Goal: Find contact information: Find contact information

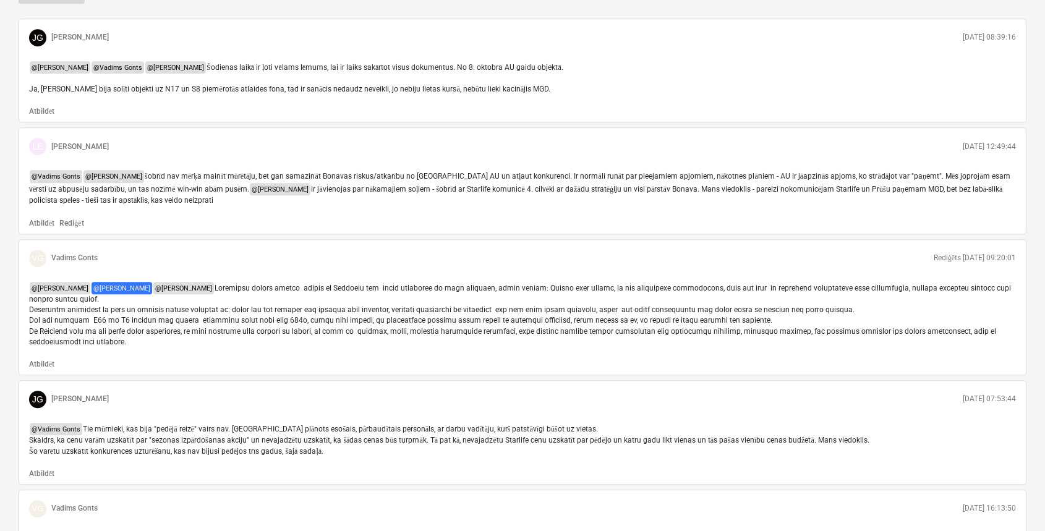
type textarea "x"
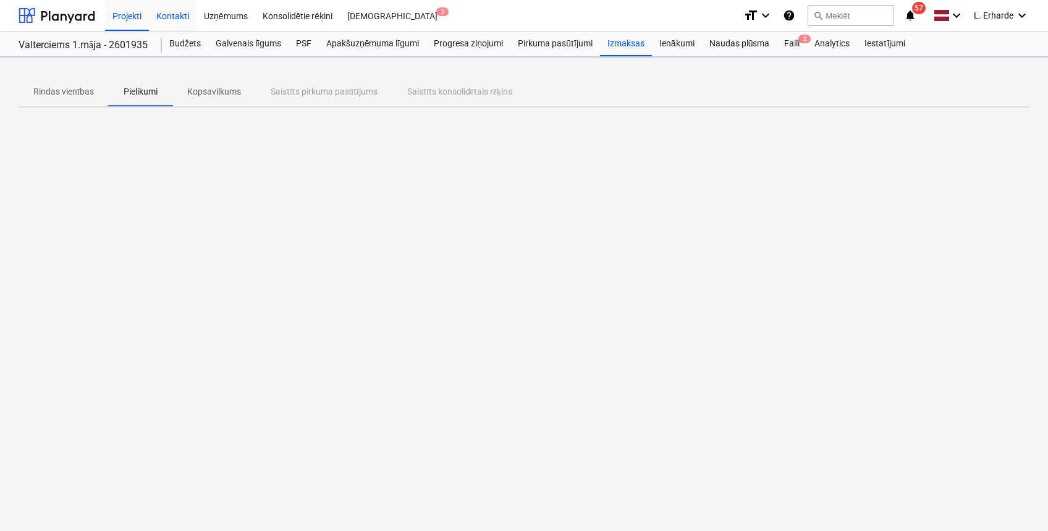
click at [169, 14] on div "Kontakti" at bounding box center [173, 15] width 48 height 32
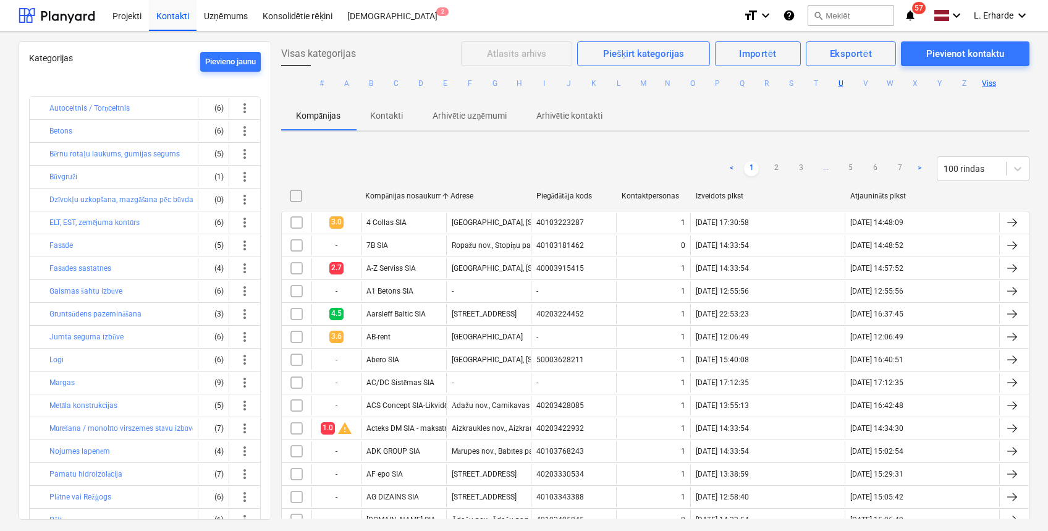
click at [838, 83] on button "U" at bounding box center [841, 83] width 15 height 15
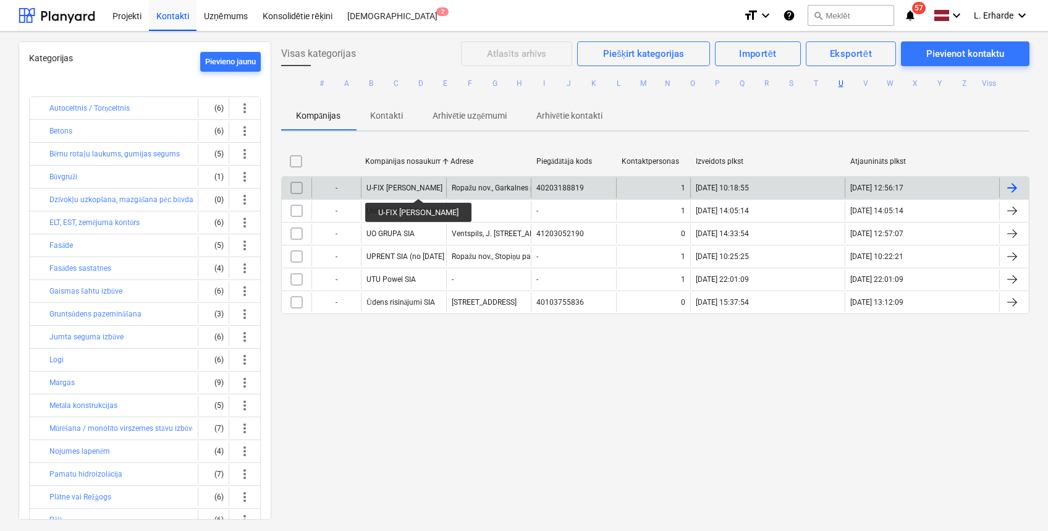
click at [394, 187] on div "U-FIX SIA" at bounding box center [405, 188] width 76 height 9
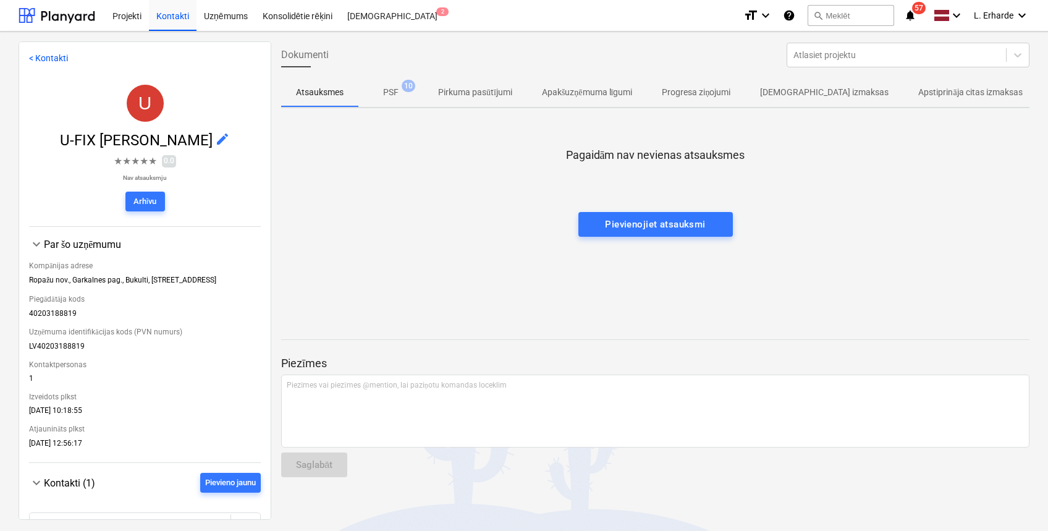
click at [391, 94] on p "PSF" at bounding box center [390, 92] width 15 height 13
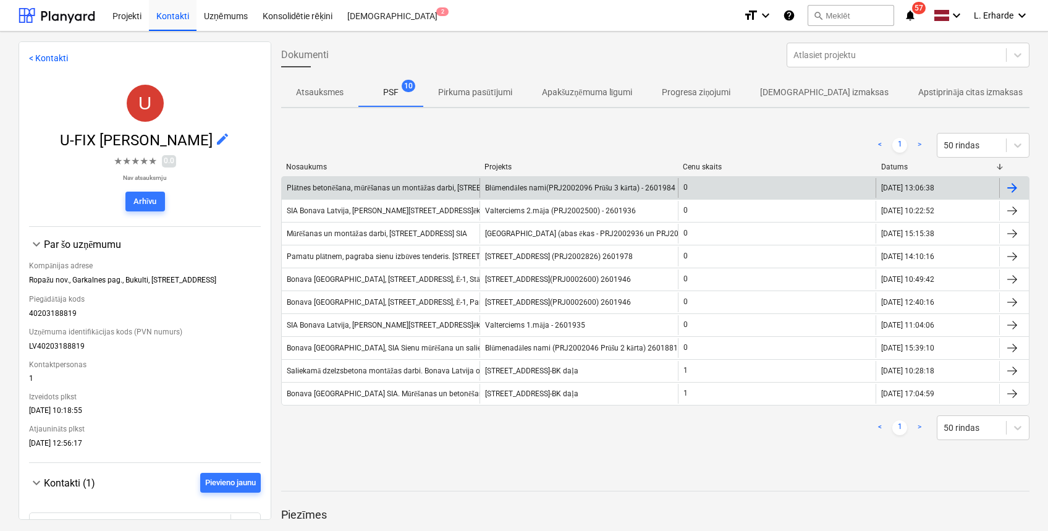
click at [391, 184] on div "Plātnes betonēšana, mūrēšanas un montāžas darbi, Prūšu ielā 1G, Bonava Latvija …" at bounding box center [423, 188] width 273 height 9
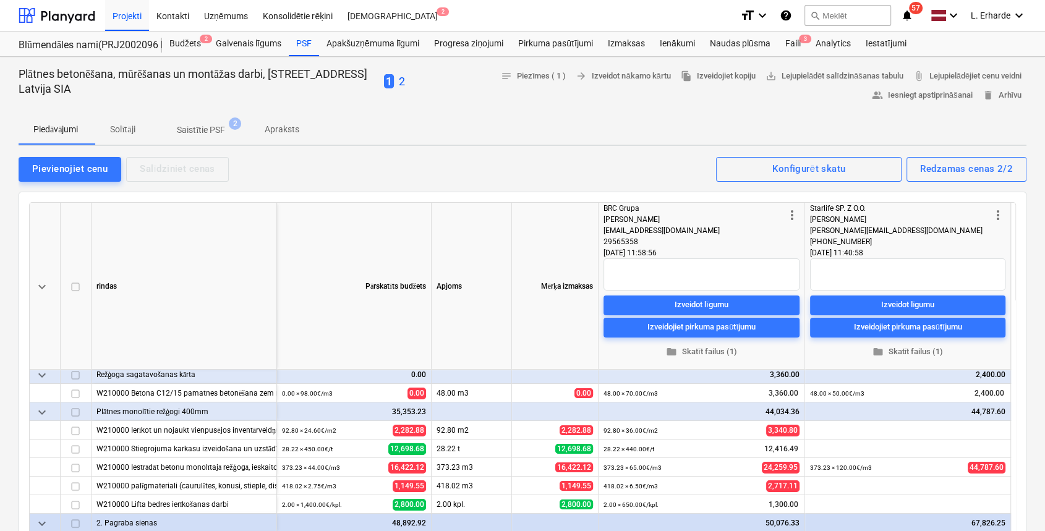
scroll to position [82, 0]
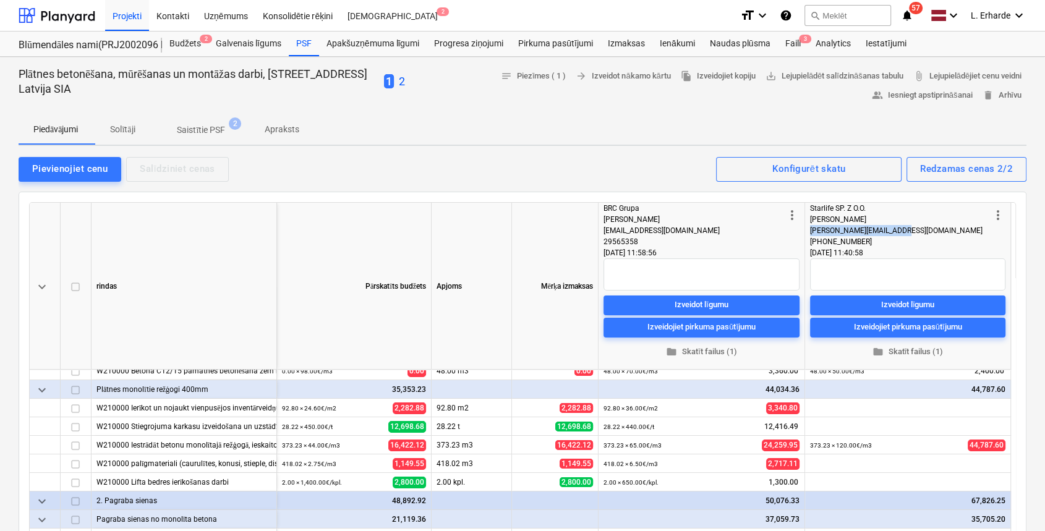
drag, startPoint x: 910, startPoint y: 231, endPoint x: 809, endPoint y: 234, distance: 100.8
click at [809, 234] on div "more_vert Starlife SP. Z O.O. Sergei Missuno sergei.missuno@gmail.com +37258367…" at bounding box center [908, 286] width 206 height 167
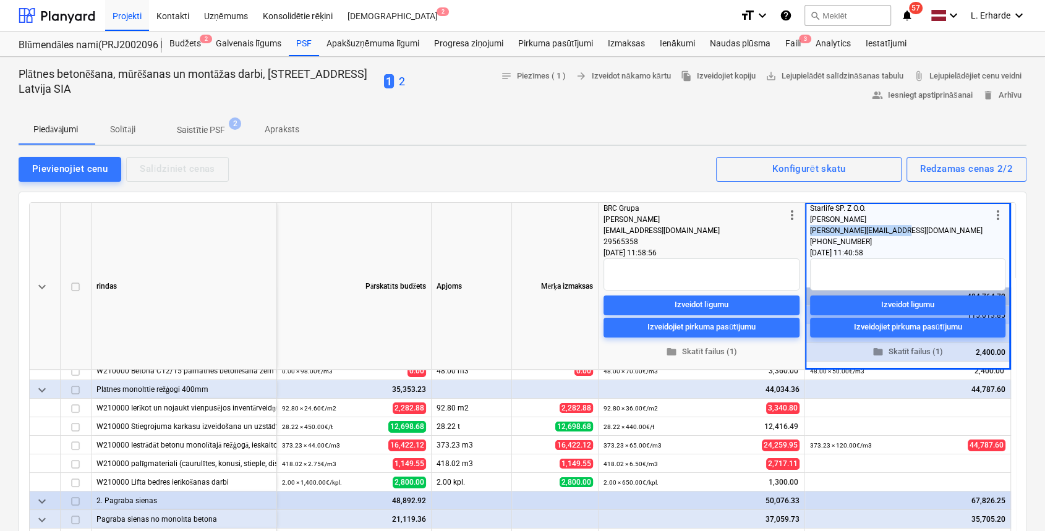
copy span "sergei.missuno@gmail.com"
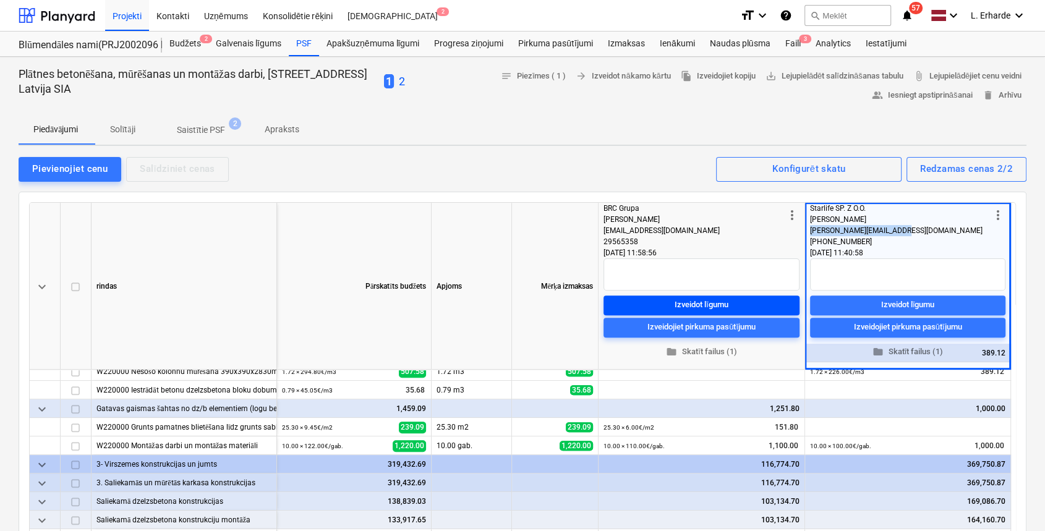
scroll to position [577, 0]
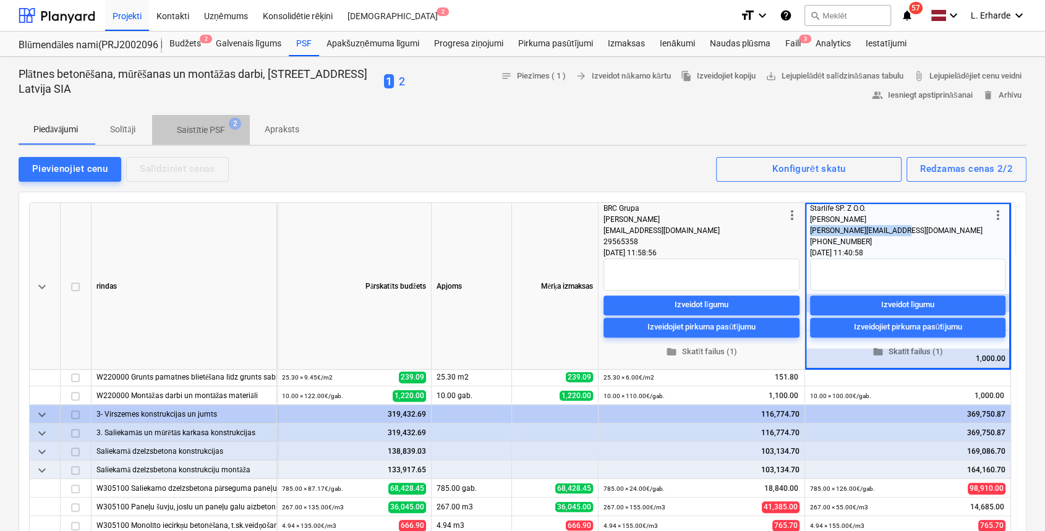
click at [217, 126] on p "Saistītie PSF" at bounding box center [201, 130] width 48 height 13
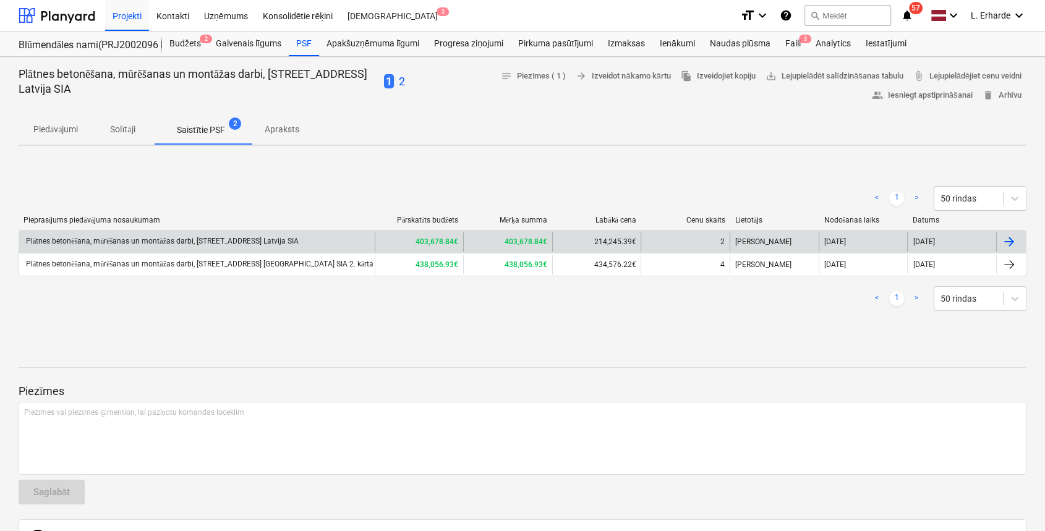
click at [210, 239] on div "Plātnes betonēšana, mūrēšanas un montāžas darbi, Prūšu ielā 1G, Bonava Latvija …" at bounding box center [161, 241] width 274 height 9
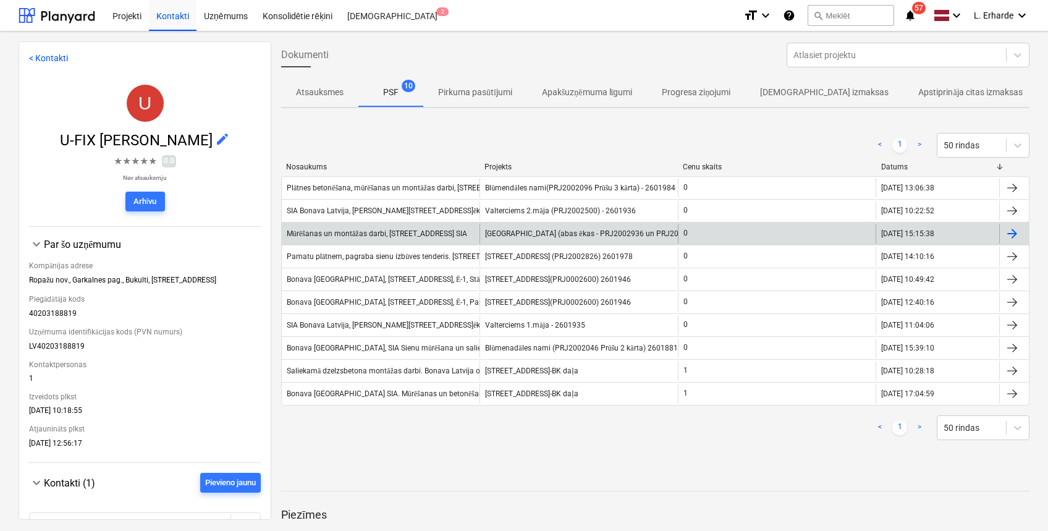
click at [389, 234] on div "Mūrēšanas un montāžas darbi, Nīcgales iela N17A, Bonava Latvija SIA" at bounding box center [377, 233] width 180 height 9
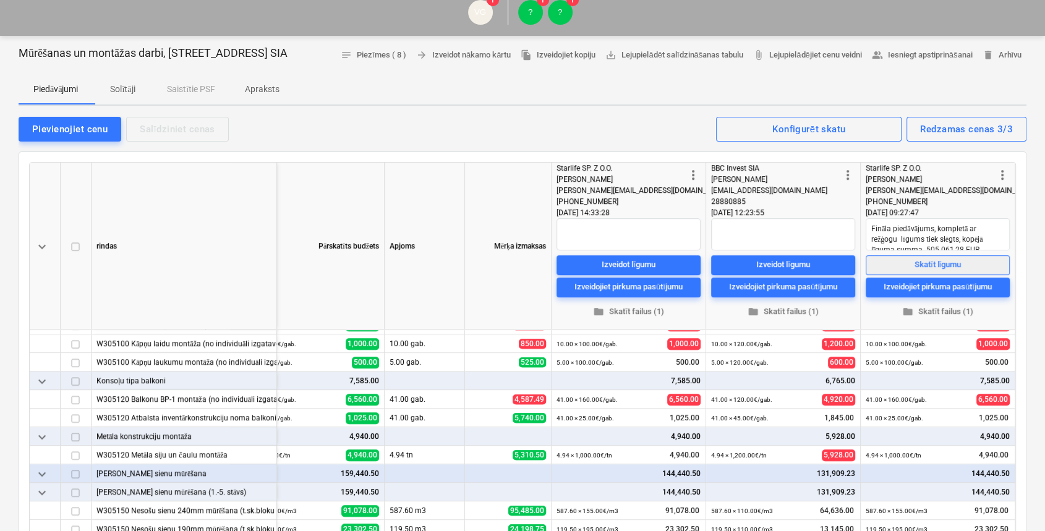
scroll to position [82, 0]
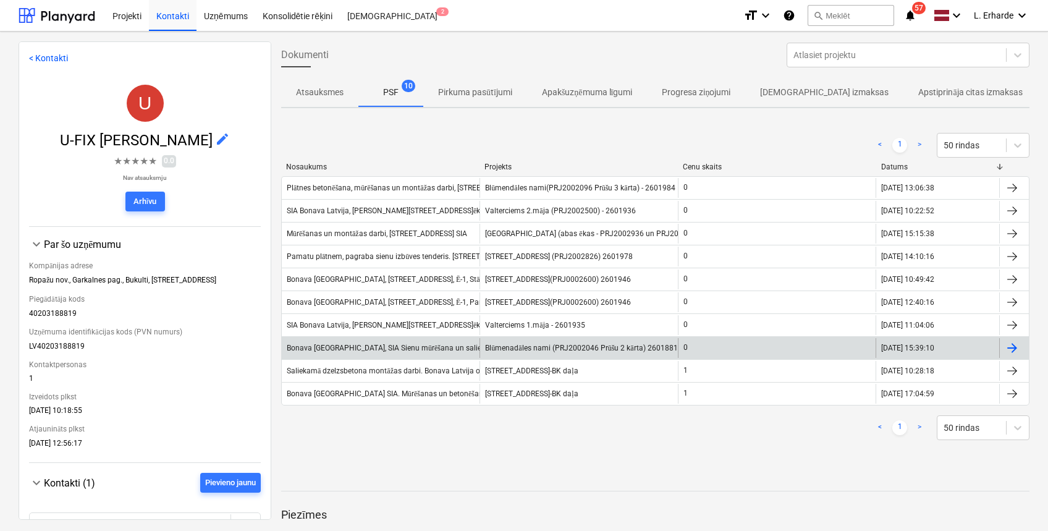
click at [352, 341] on div "Bonava Latvija, SIA Sienu mūrēšana un saliekamo elementu montāža. Prūšu iela 1E" at bounding box center [381, 348] width 198 height 20
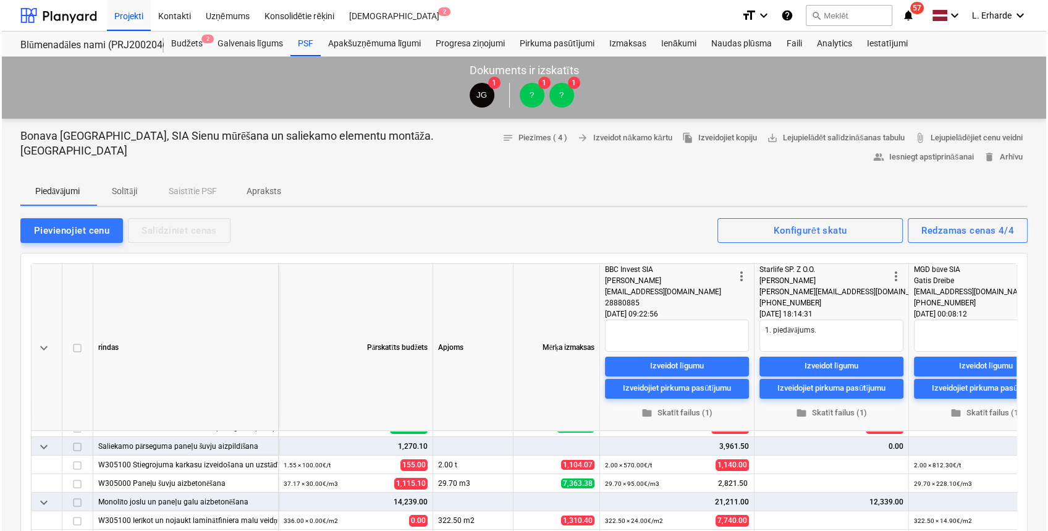
scroll to position [164, 0]
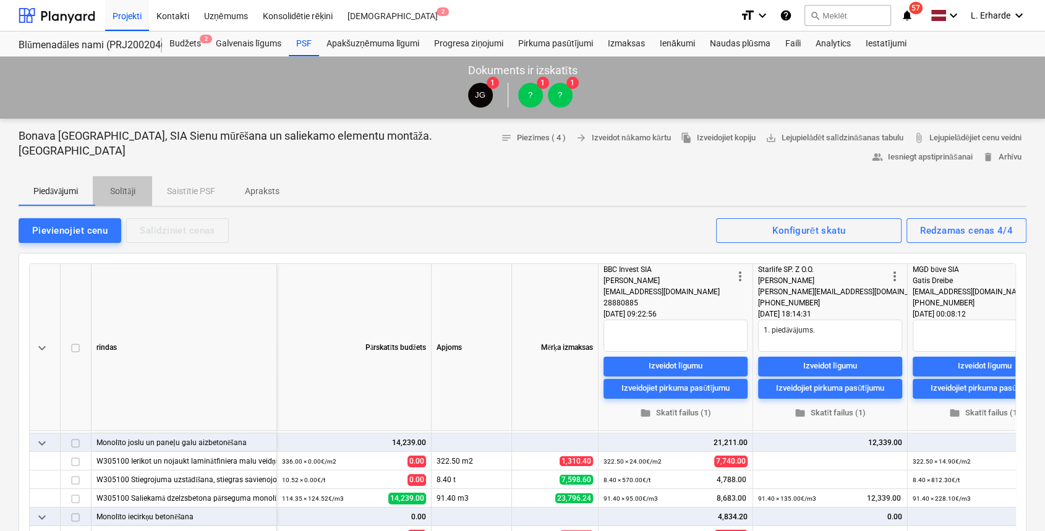
click at [119, 189] on p "Solītāji" at bounding box center [123, 191] width 30 height 13
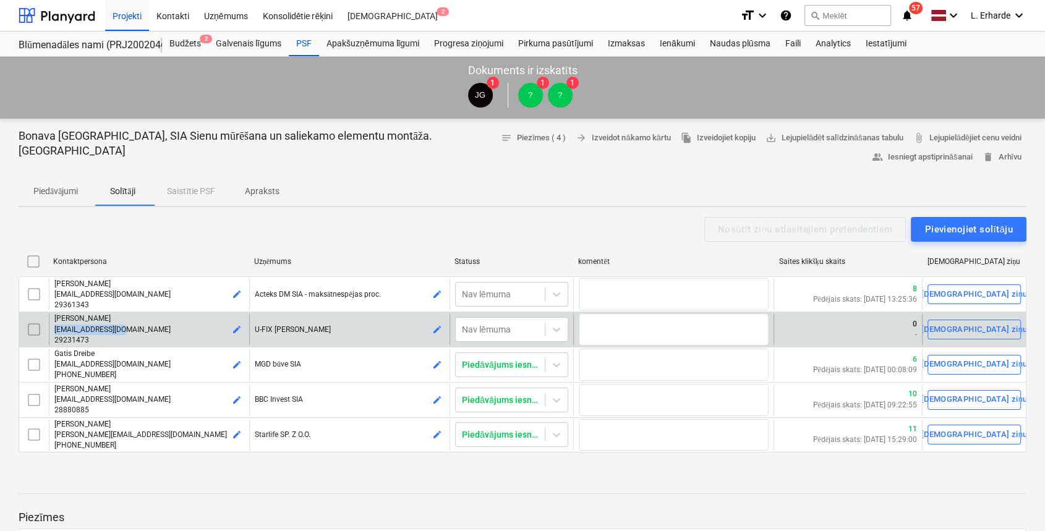
drag, startPoint x: 129, startPoint y: 328, endPoint x: 51, endPoint y: 328, distance: 77.9
click at [51, 328] on div "Vladimirs Požiļenko sia.ufix@gmail.com 29231473 edit" at bounding box center [149, 329] width 200 height 32
copy span "sia.ufix@gmail.com"
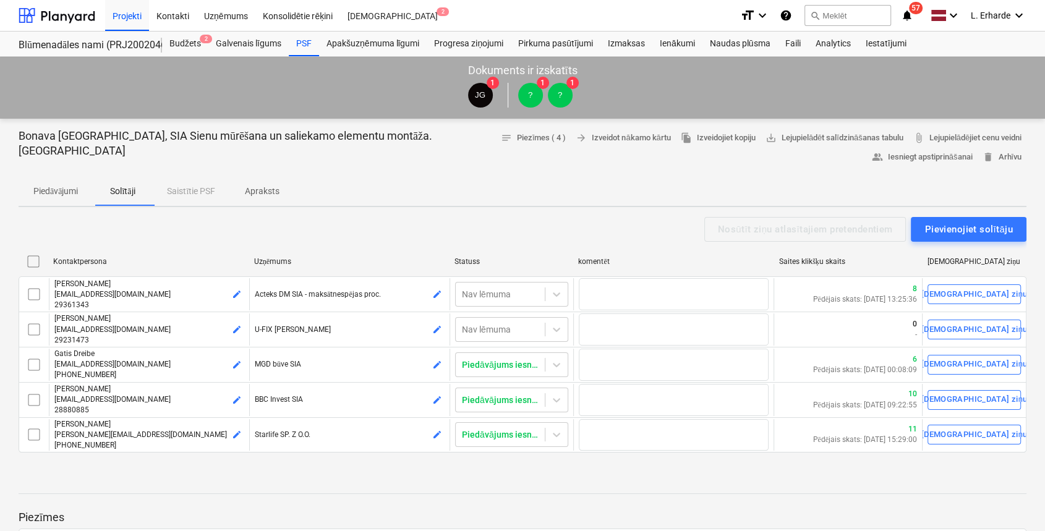
click at [453, 164] on div "notes Piezīmes ( 4 ) arrow_forward Izveidot nākamo kārtu file_copy Izveidojiet …" at bounding box center [739, 148] width 573 height 38
click at [177, 15] on div "Kontakti" at bounding box center [173, 15] width 48 height 32
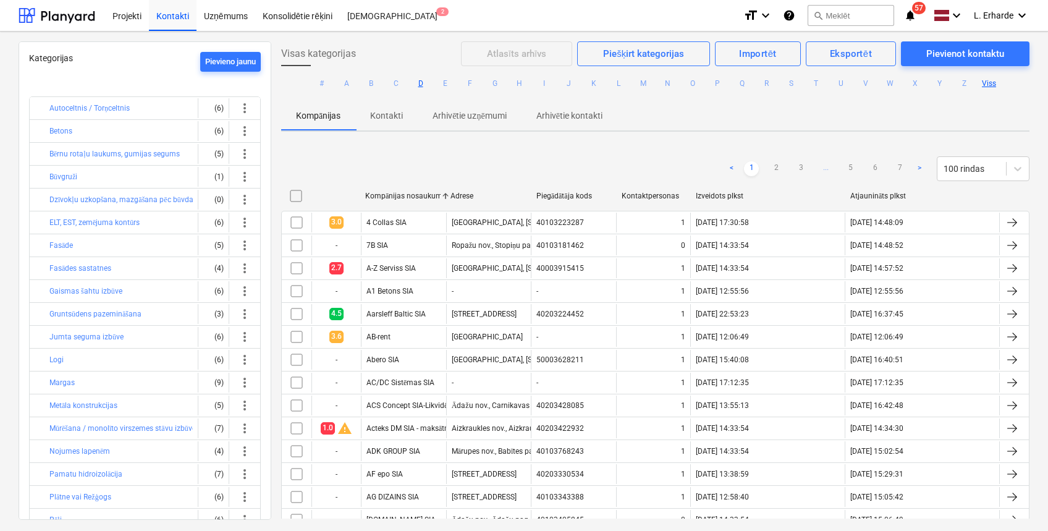
click at [417, 83] on button "D" at bounding box center [420, 83] width 15 height 15
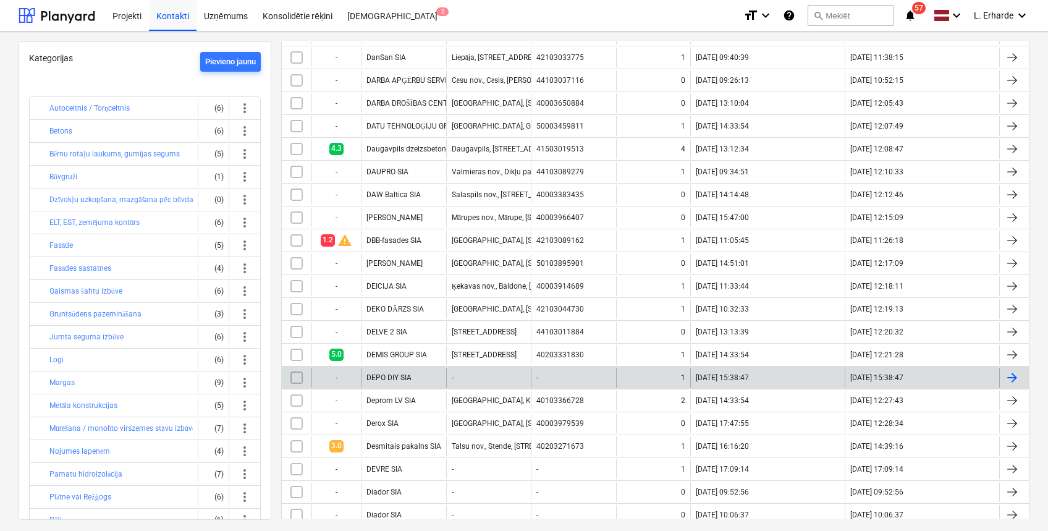
scroll to position [247, 0]
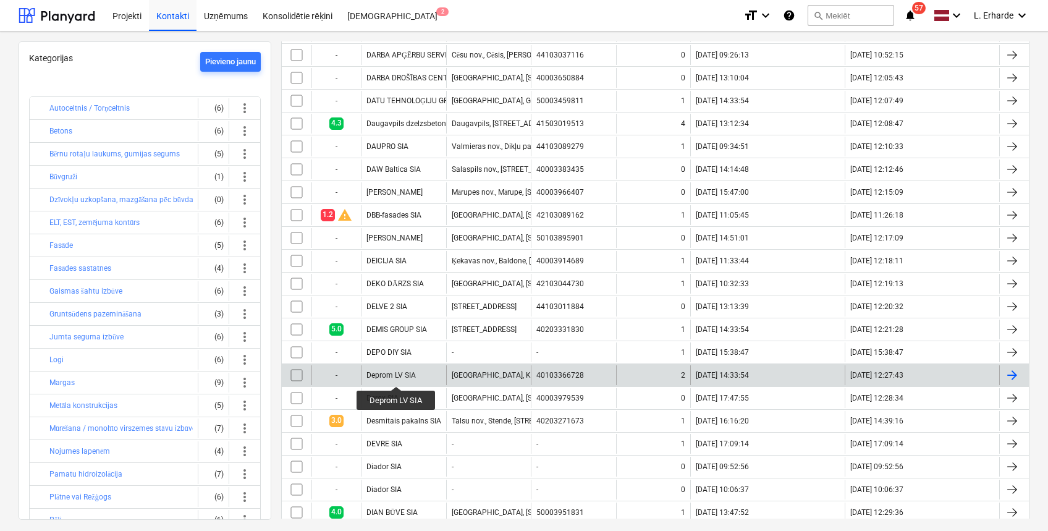
click at [396, 375] on div "Deprom LV SIA" at bounding box center [391, 375] width 49 height 9
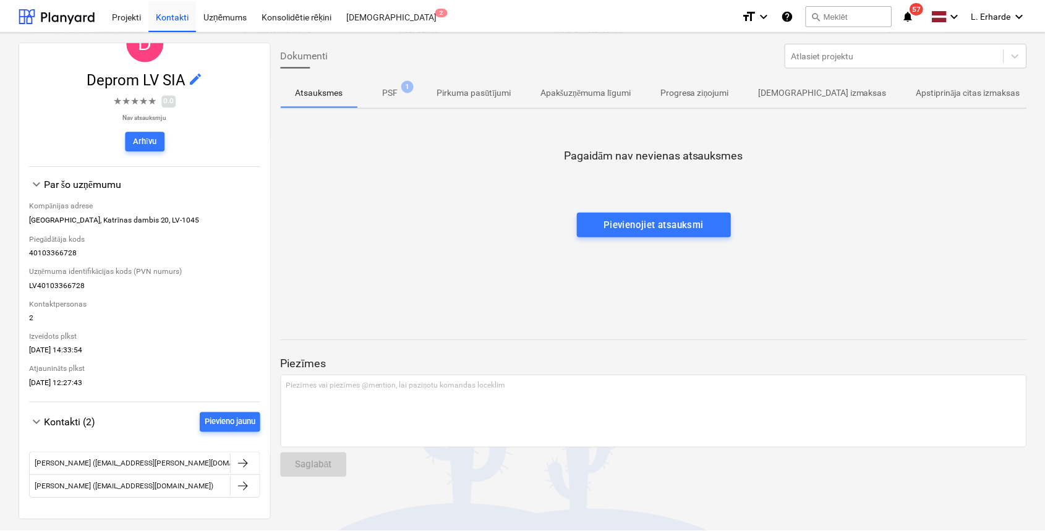
scroll to position [164, 0]
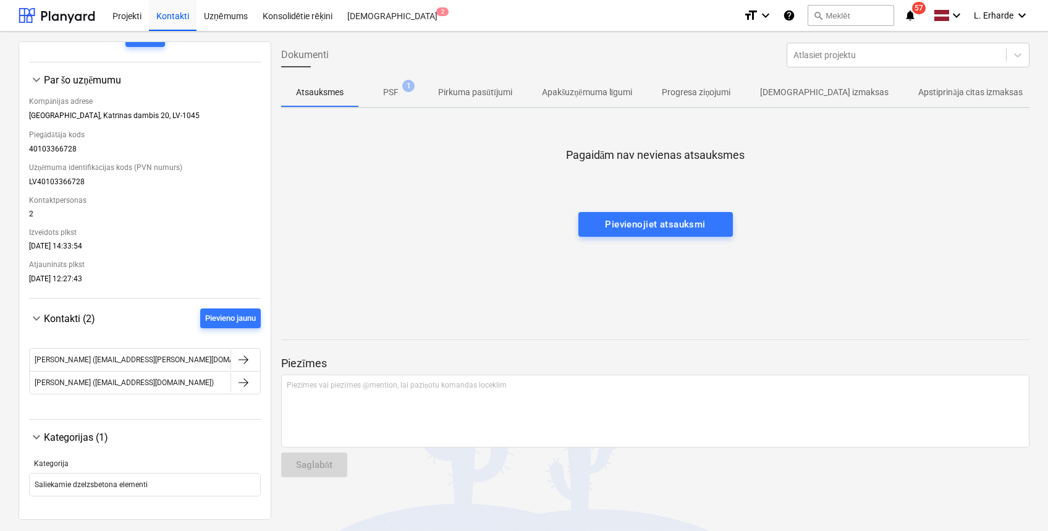
click at [393, 95] on p "PSF" at bounding box center [390, 92] width 15 height 13
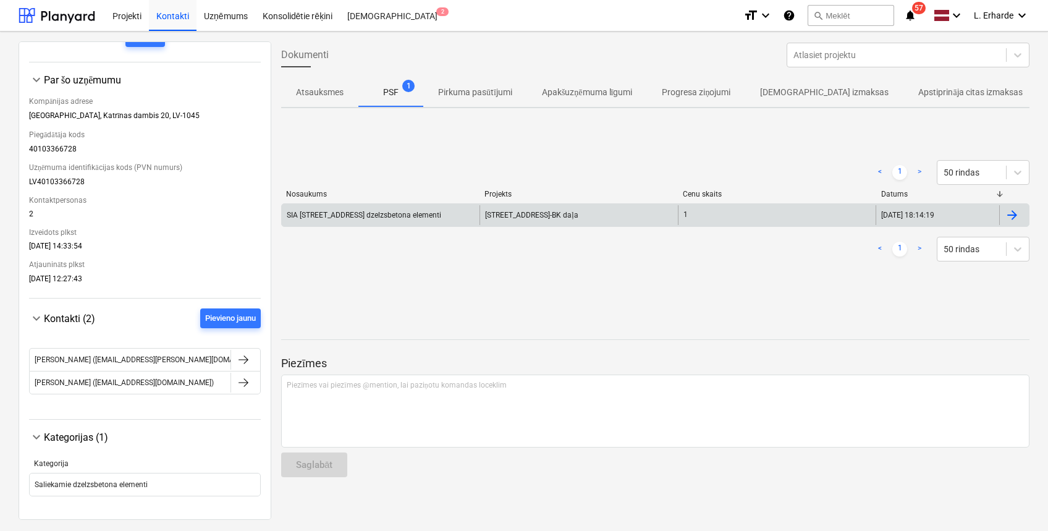
click at [409, 214] on div "SIA Bonava Latvija, Druvienas iela 2 dzelzsbetona elementi" at bounding box center [364, 215] width 155 height 9
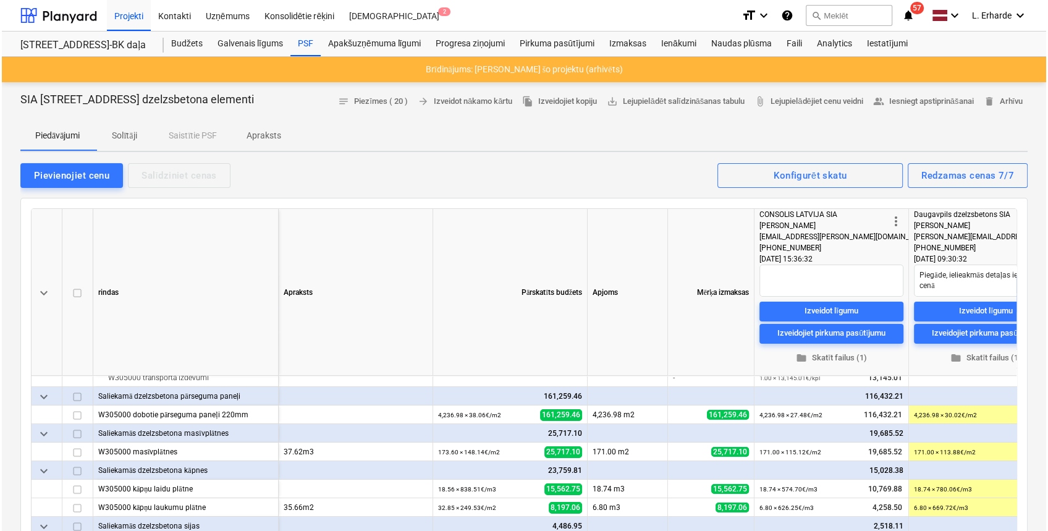
scroll to position [110, 0]
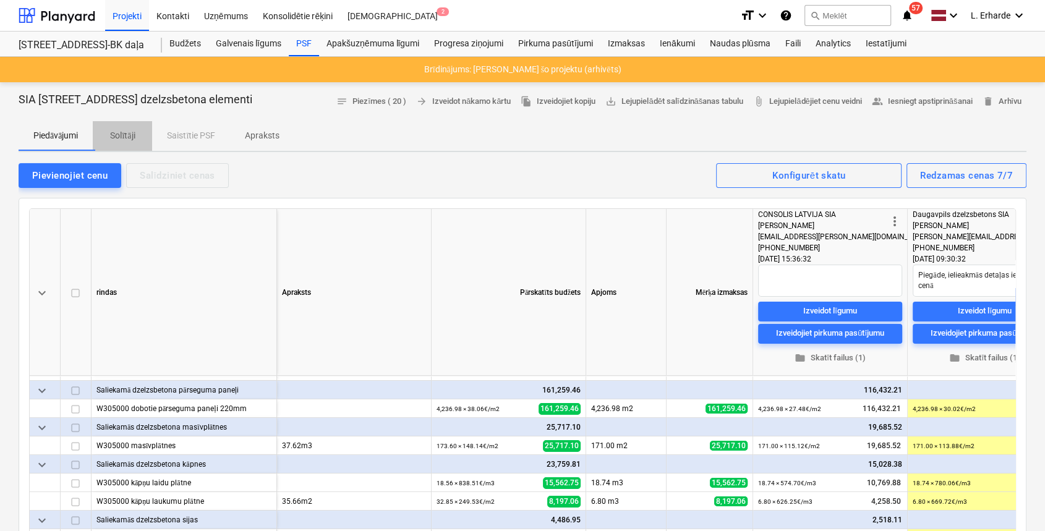
click at [115, 134] on p "Solītāji" at bounding box center [123, 135] width 30 height 13
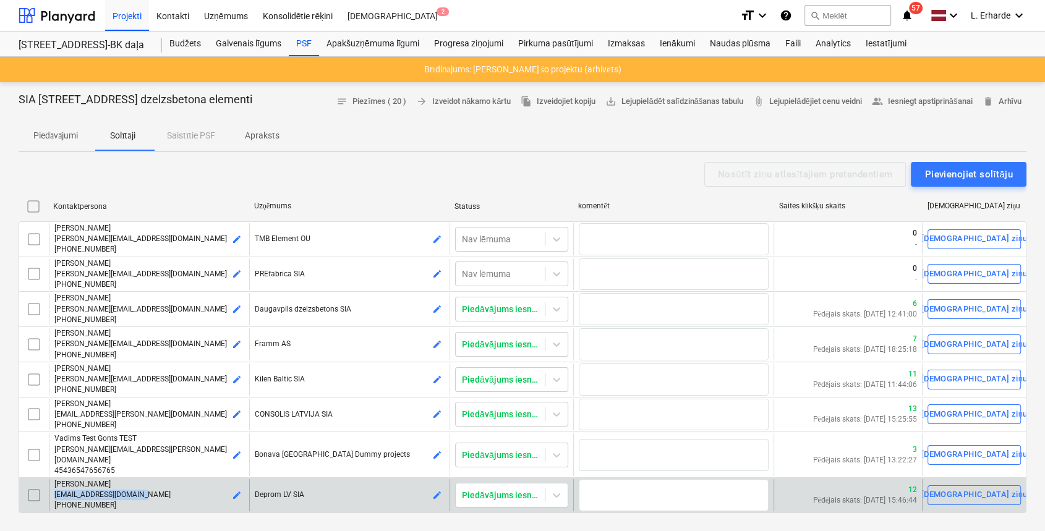
drag, startPoint x: 143, startPoint y: 485, endPoint x: 51, endPoint y: 485, distance: 91.5
click at [51, 485] on div "Kristaps Tupe kristaps.tupe@deprom.lv +37125903443 edit" at bounding box center [149, 495] width 200 height 32
copy span "kristaps.tupe@deprom.lv"
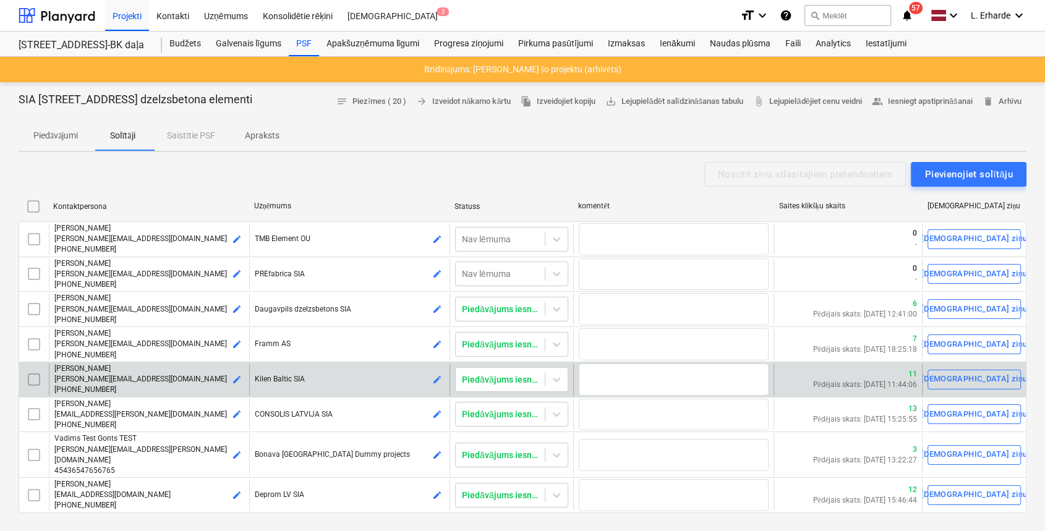
drag, startPoint x: 284, startPoint y: 381, endPoint x: 172, endPoint y: 374, distance: 111.5
click at [284, 381] on p "Kilen Baltic SIA" at bounding box center [350, 379] width 190 height 11
click at [96, 376] on span "roberts@kilenbaltic.com" at bounding box center [140, 379] width 172 height 9
click at [94, 370] on p "Roberts Kaufins" at bounding box center [149, 368] width 190 height 11
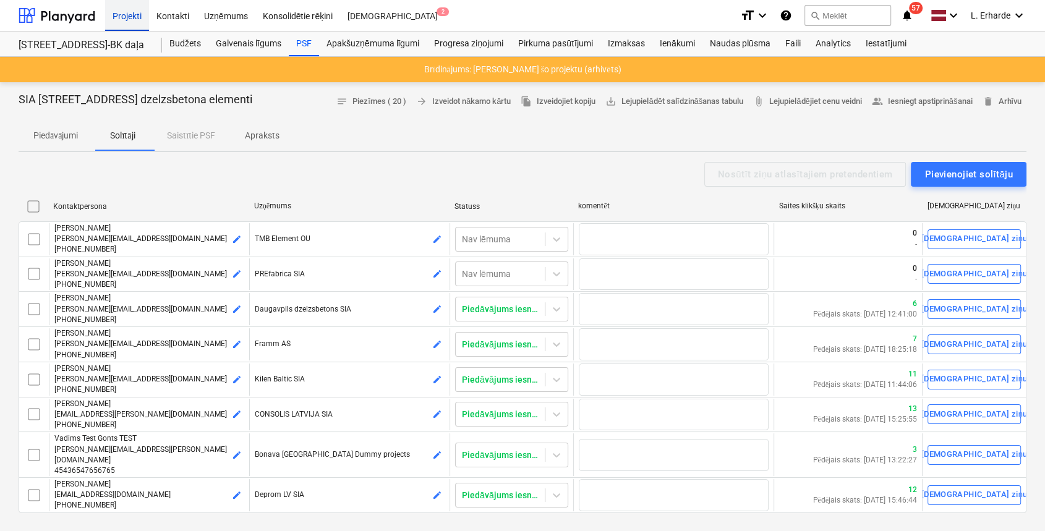
click at [126, 15] on div "Projekti" at bounding box center [127, 15] width 44 height 32
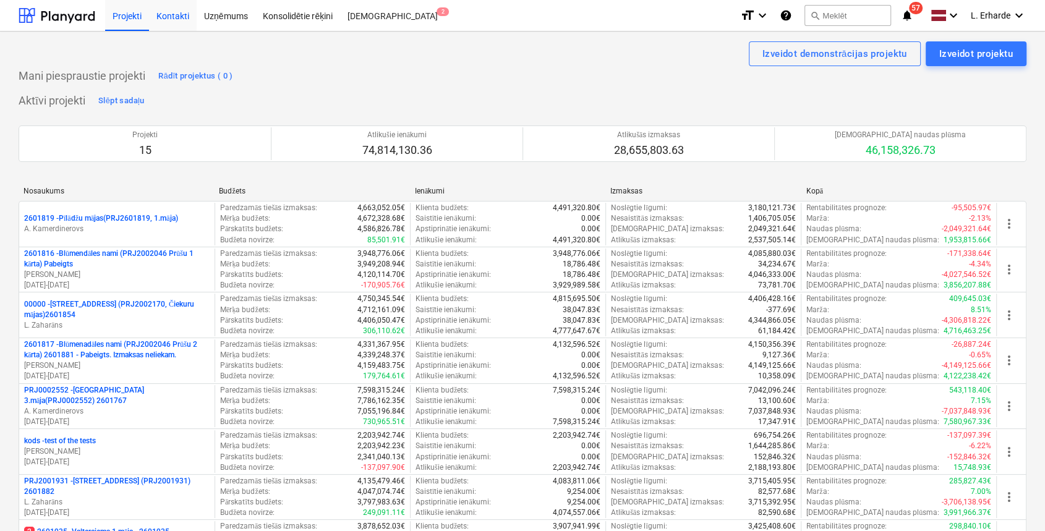
click at [173, 14] on div "Kontakti" at bounding box center [173, 15] width 48 height 32
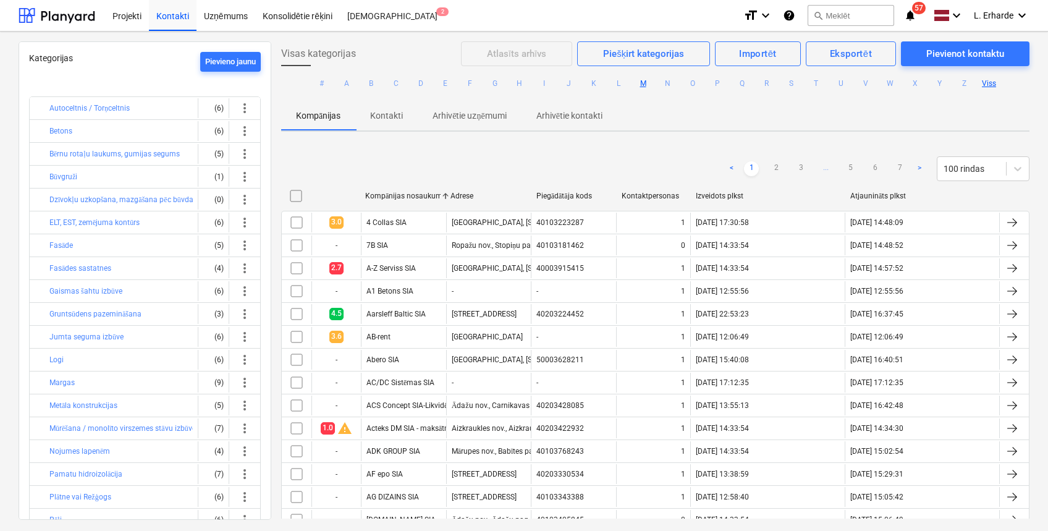
click at [643, 80] on button "M" at bounding box center [643, 83] width 15 height 15
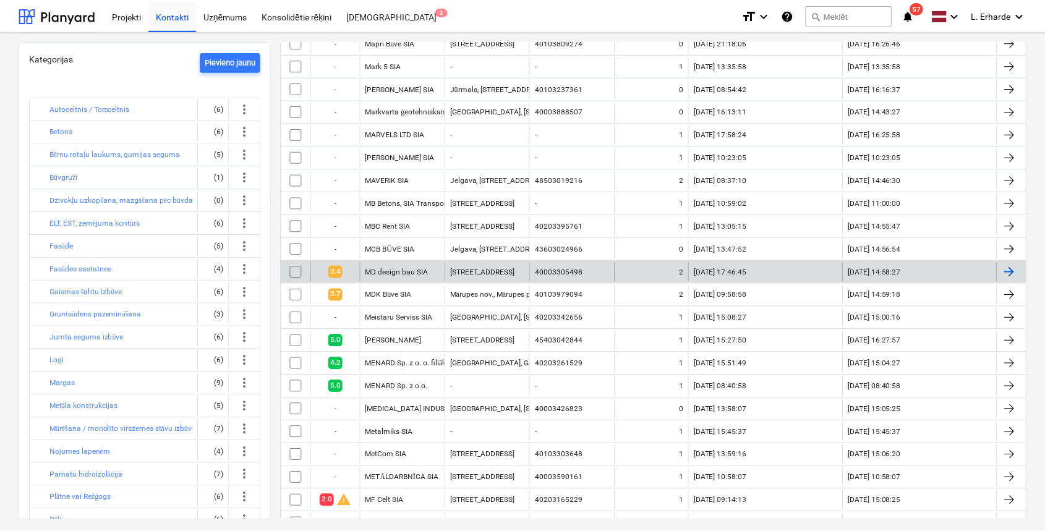
scroll to position [412, 0]
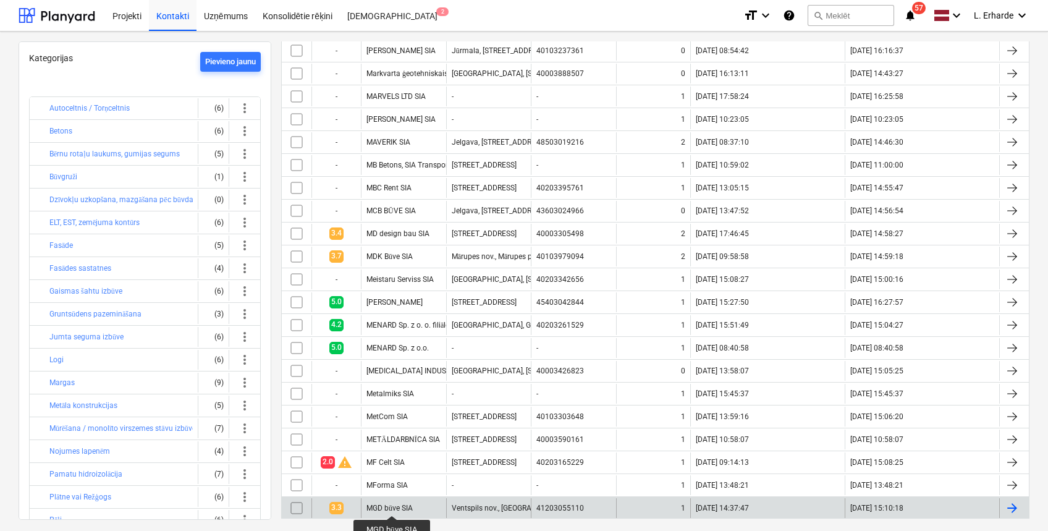
click at [392, 504] on div "MGD būve SIA" at bounding box center [390, 508] width 46 height 9
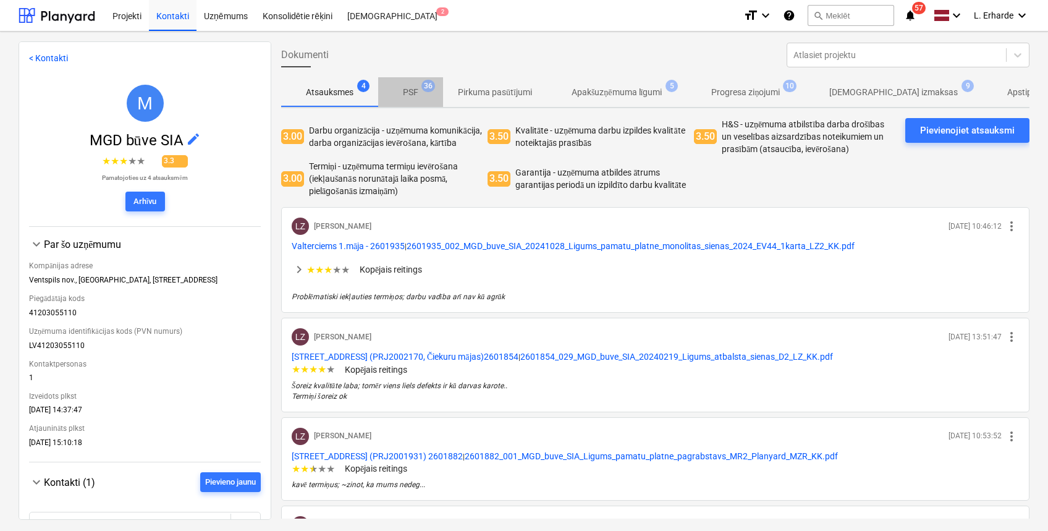
click at [415, 92] on p "PSF" at bounding box center [410, 92] width 15 height 13
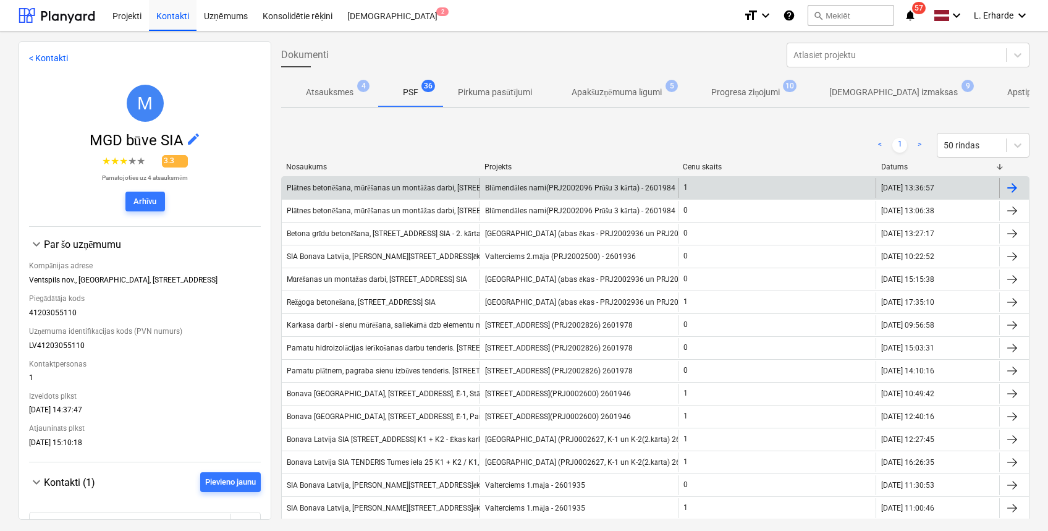
click at [389, 192] on div "Plātnes betonēšana, mūrēšanas un montāžas darbi, [STREET_ADDRESS] [GEOGRAPHIC_D…" at bounding box center [381, 188] width 198 height 20
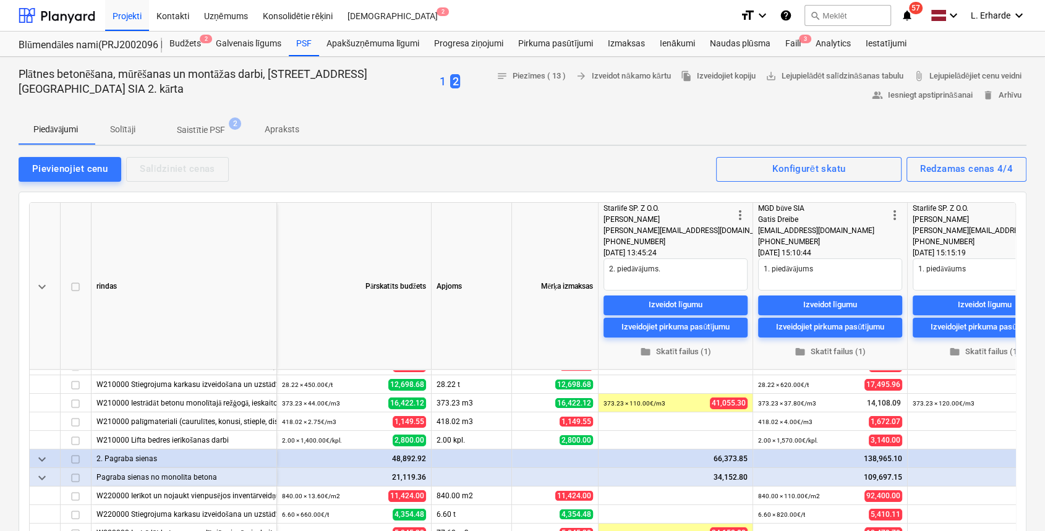
scroll to position [164, 0]
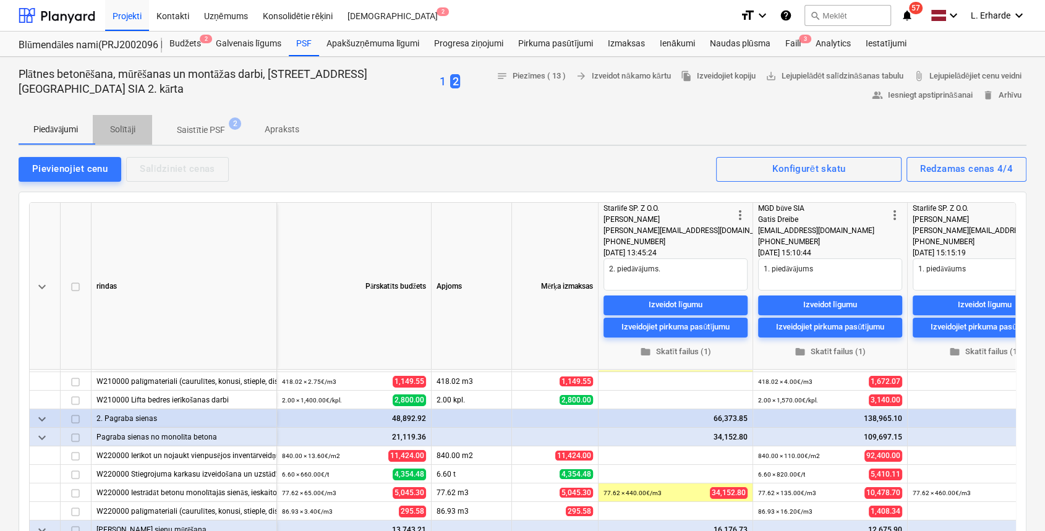
click at [126, 129] on p "Solītāji" at bounding box center [123, 129] width 30 height 13
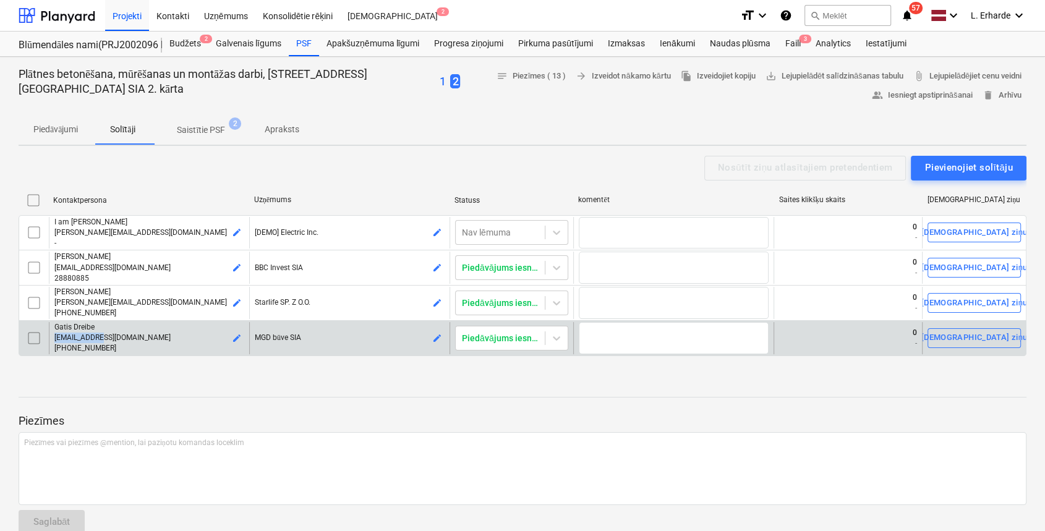
drag, startPoint x: 109, startPoint y: 337, endPoint x: 50, endPoint y: 336, distance: 58.7
click at [50, 336] on div "Gatis Dreibe gatis@mgd.lv +37128304949 edit" at bounding box center [149, 338] width 200 height 32
copy span "gatis@mgd.lv"
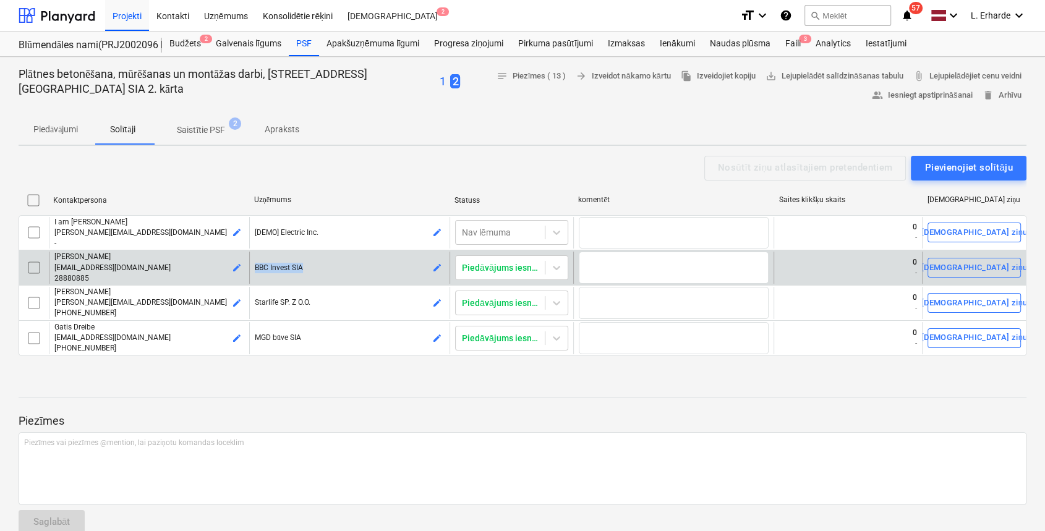
drag, startPoint x: 273, startPoint y: 268, endPoint x: 250, endPoint y: 271, distance: 23.7
click at [250, 271] on div "BBC Invest SIA edit" at bounding box center [349, 268] width 200 height 32
copy p "BBC Invest SIA"
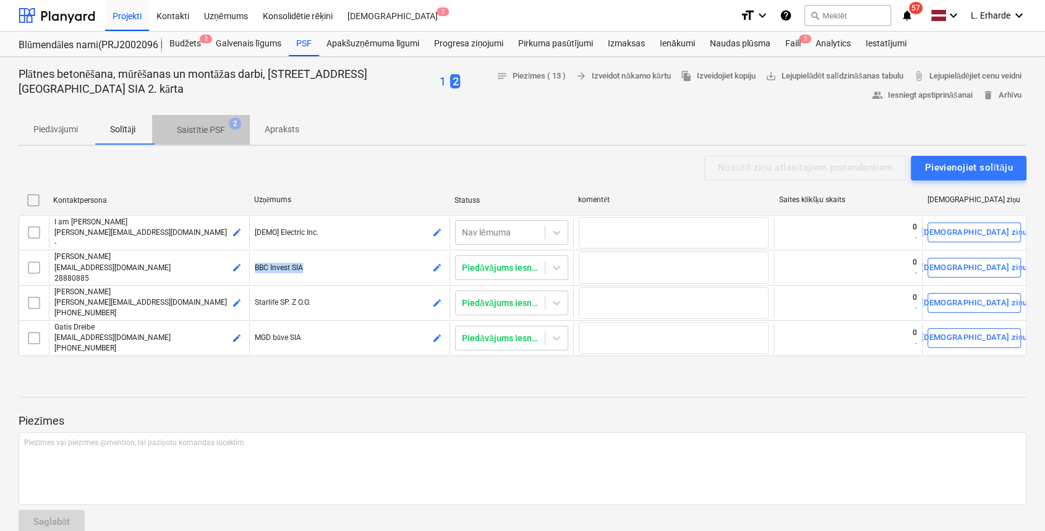
click at [210, 120] on span "Saistītie PSF 2" at bounding box center [201, 130] width 98 height 22
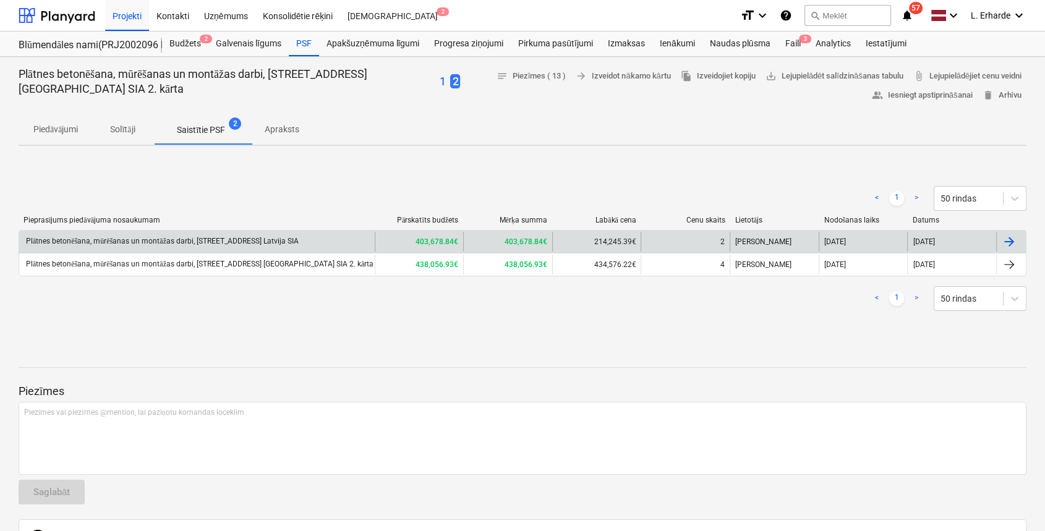
click at [143, 233] on div "Plātnes betonēšana, mūrēšanas un montāžas darbi, Prūšu ielā 1G, Bonava Latvija …" at bounding box center [196, 242] width 355 height 20
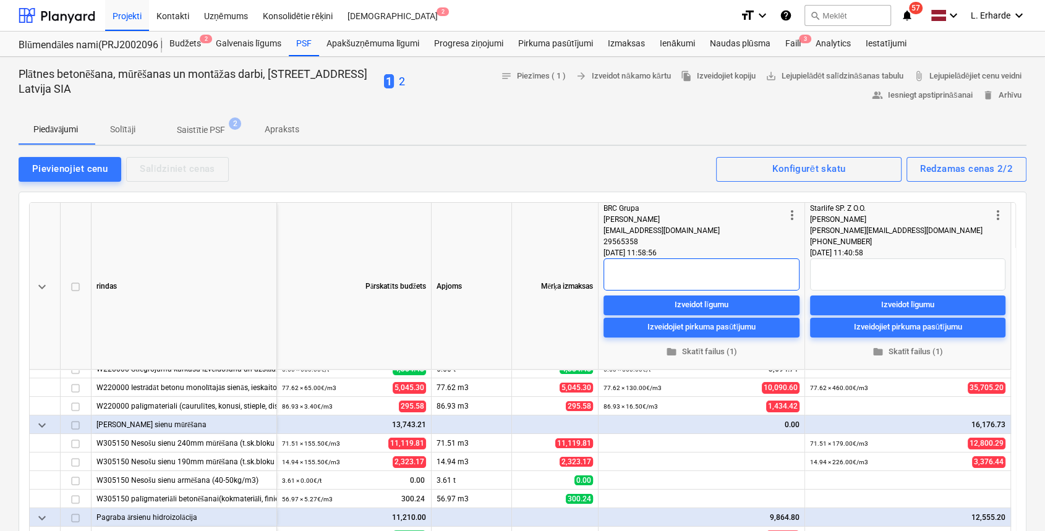
scroll to position [329, 0]
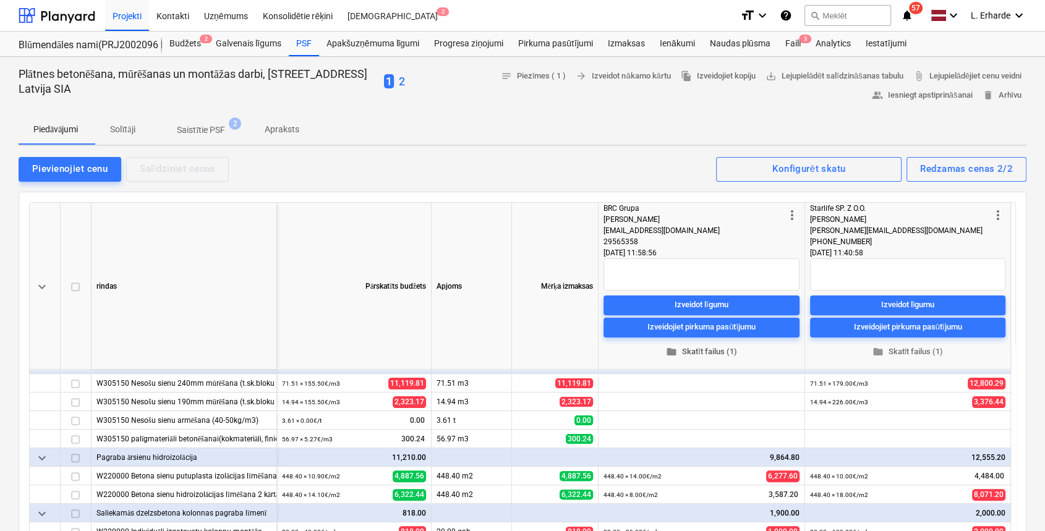
click at [712, 351] on span "folder Skatīt failus (1)" at bounding box center [701, 351] width 186 height 14
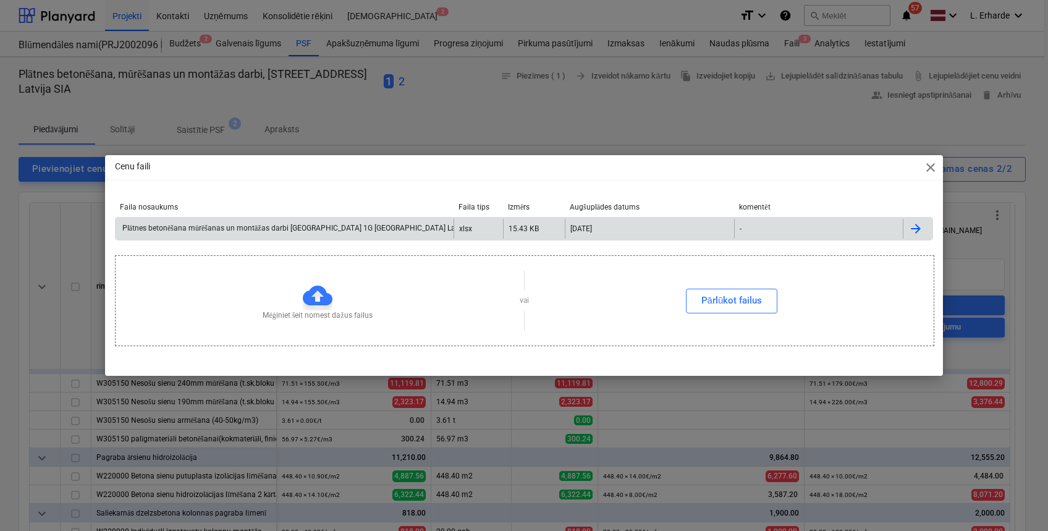
click at [303, 225] on div "Plātnes betonēšana mūrēšanas un montāžas darbi Prūšu ielā 1G Bonava Latvija SIA…" at bounding box center [315, 228] width 388 height 9
click at [936, 168] on span "close" at bounding box center [930, 167] width 15 height 15
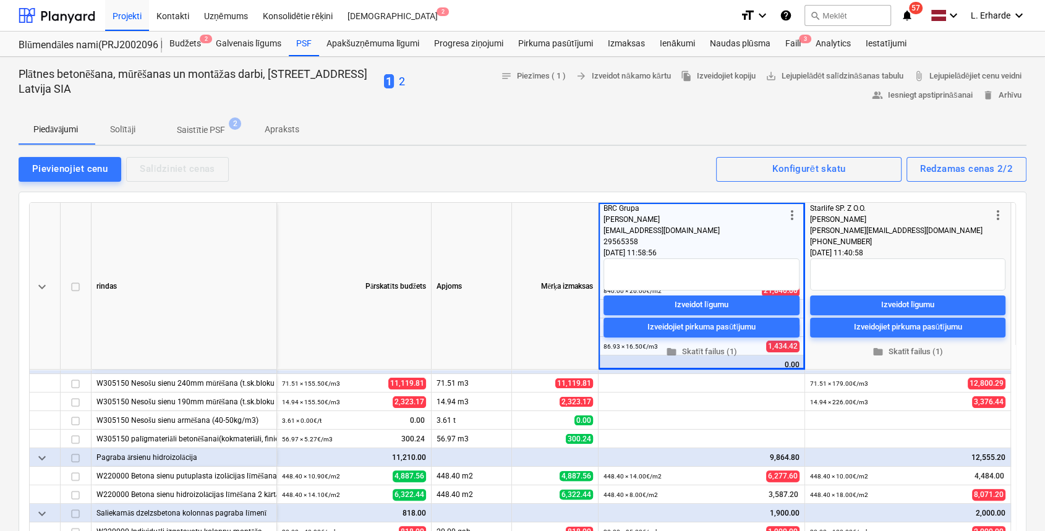
click at [405, 80] on p "2" at bounding box center [402, 81] width 6 height 15
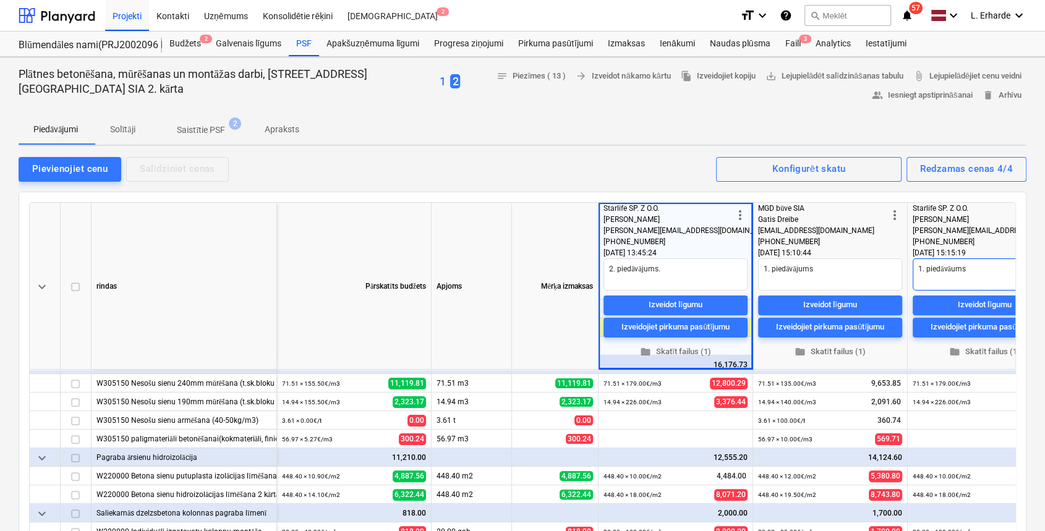
type textarea "x"
